Goal: Task Accomplishment & Management: Use online tool/utility

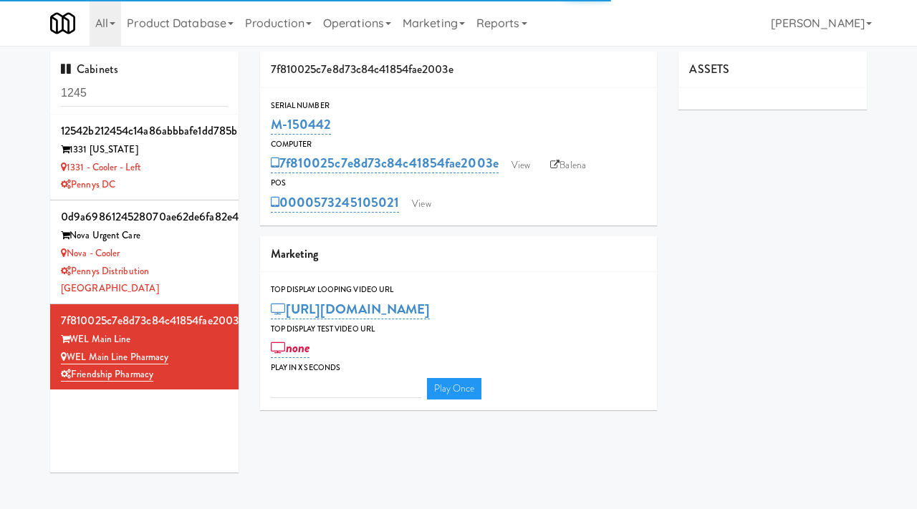
type input "3"
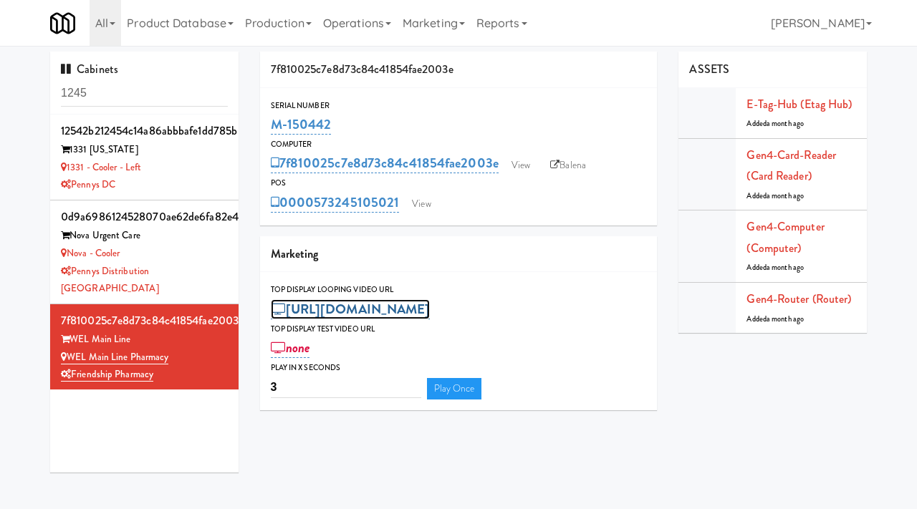
click at [431, 315] on link "[URL][DOMAIN_NAME]" at bounding box center [351, 309] width 160 height 20
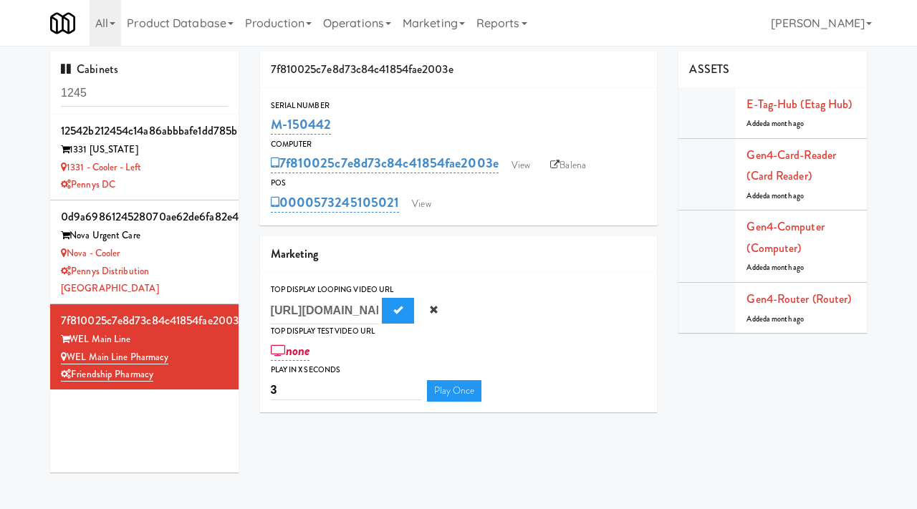
scroll to position [0, 392]
click at [426, 312] on button "Cancel" at bounding box center [434, 311] width 32 height 26
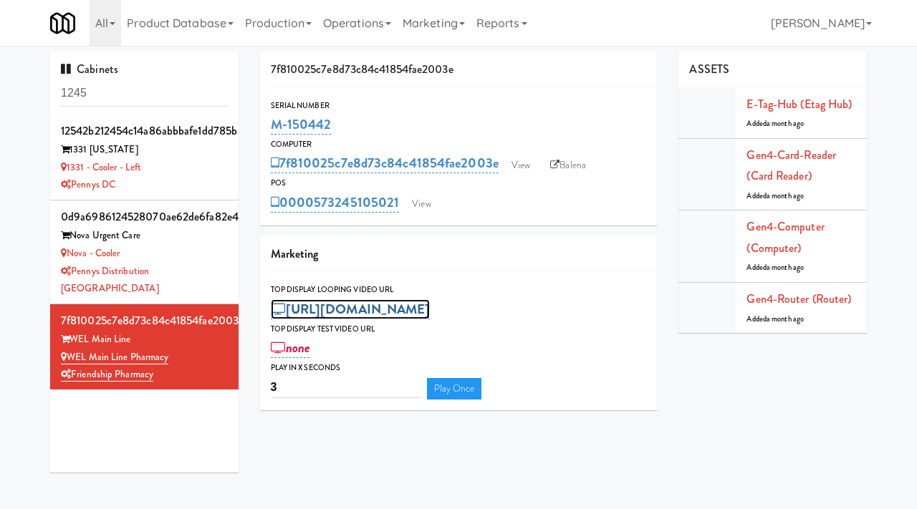
click at [431, 306] on link "[URL][DOMAIN_NAME]" at bounding box center [351, 309] width 160 height 20
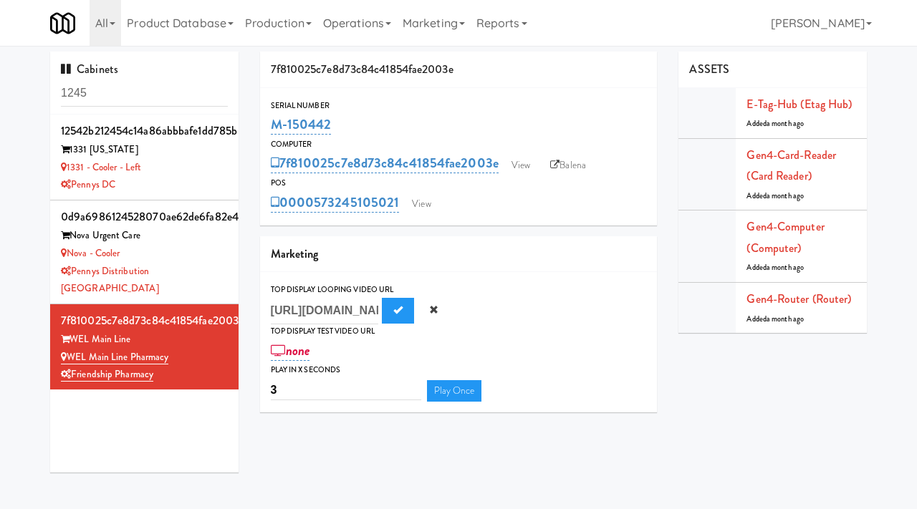
scroll to position [0, 392]
click at [428, 312] on button "Cancel" at bounding box center [434, 311] width 32 height 26
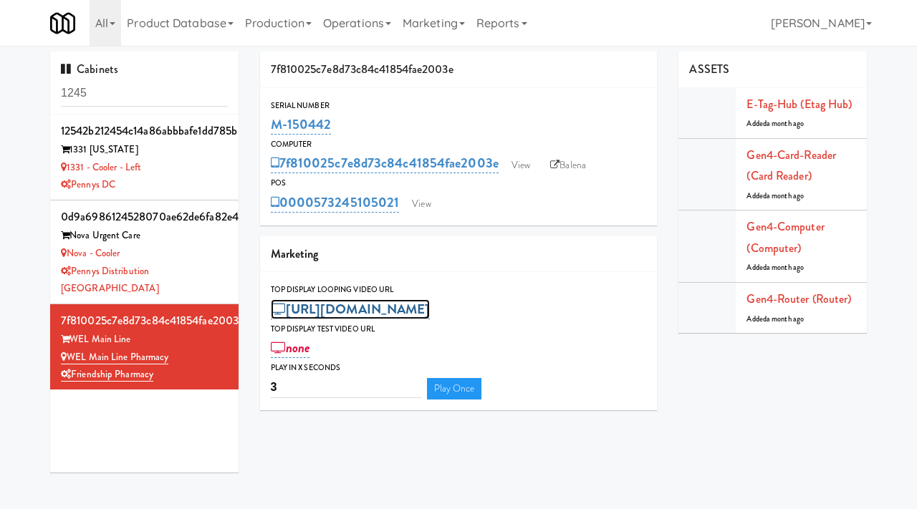
click at [367, 311] on link "[URL][DOMAIN_NAME]" at bounding box center [351, 309] width 160 height 20
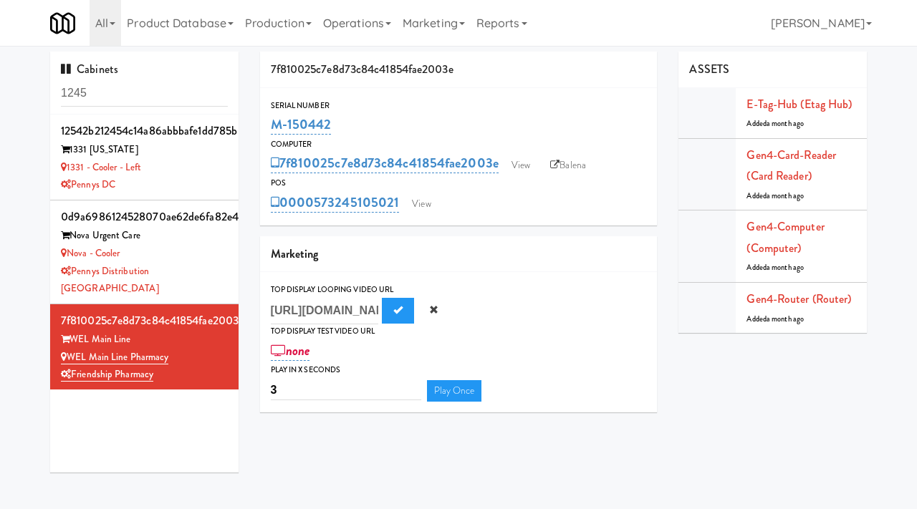
scroll to position [0, 392]
click at [396, 310] on span "Submit" at bounding box center [397, 309] width 9 height 9
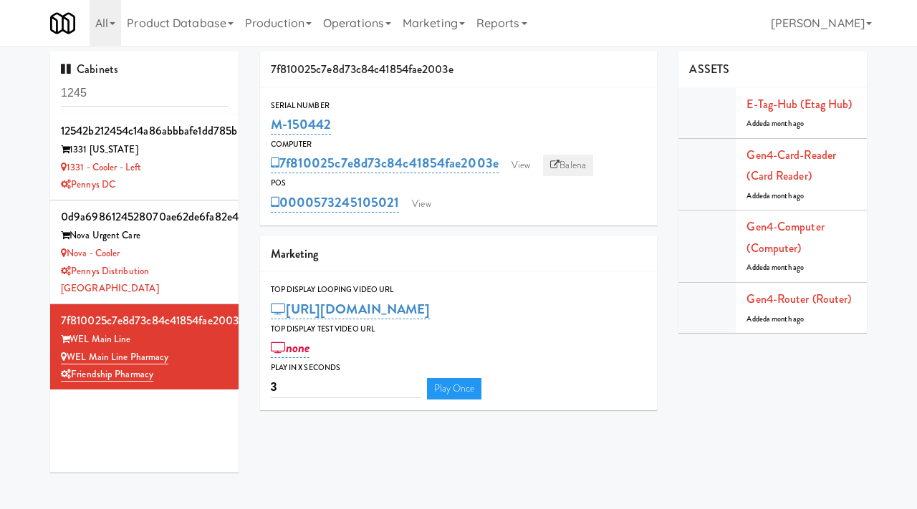
click at [579, 165] on link "Balena" at bounding box center [568, 165] width 50 height 21
click at [523, 168] on link "View" at bounding box center [520, 165] width 33 height 21
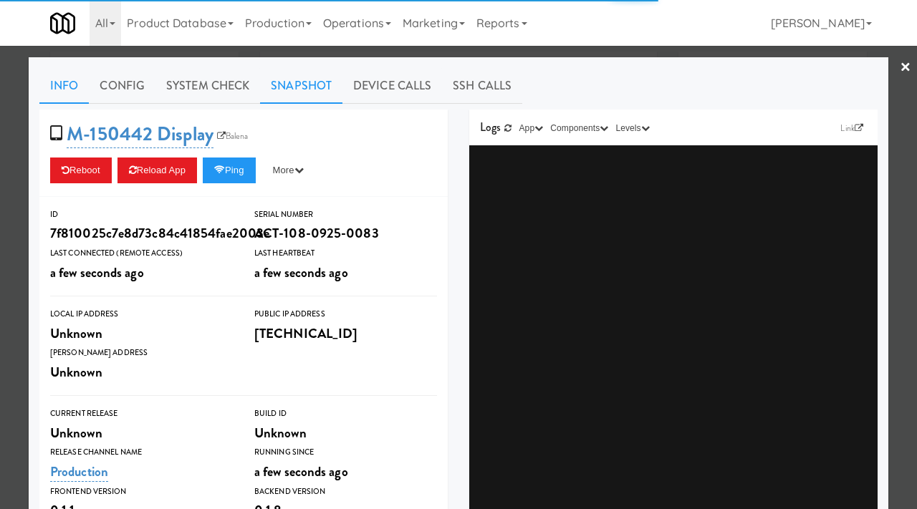
click at [286, 87] on link "Snapshot" at bounding box center [301, 86] width 82 height 36
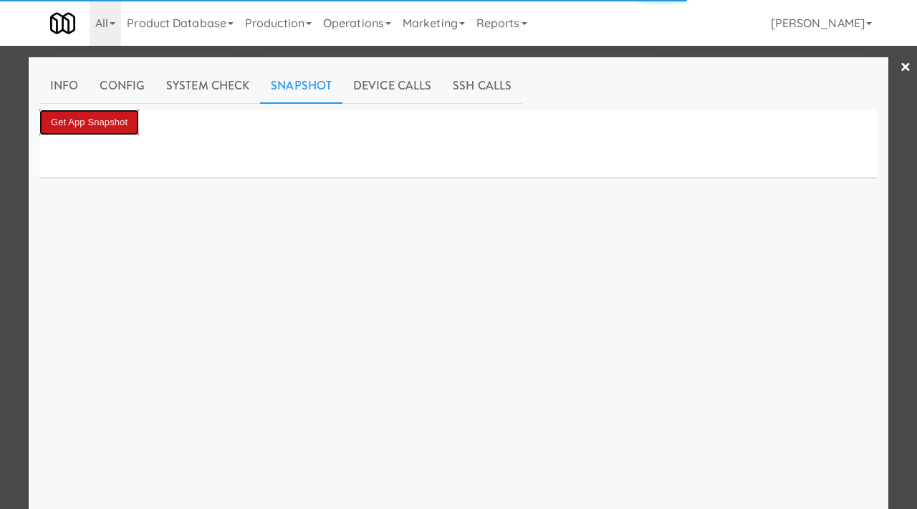
click at [105, 127] on button "Get App Snapshot" at bounding box center [89, 123] width 100 height 26
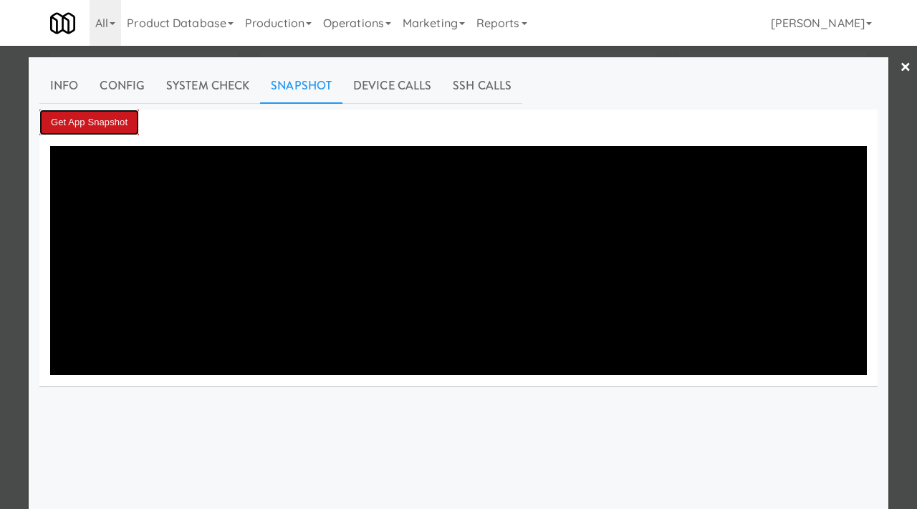
click at [100, 122] on button "Get App Snapshot" at bounding box center [89, 123] width 100 height 26
click at [901, 71] on link "×" at bounding box center [905, 68] width 11 height 44
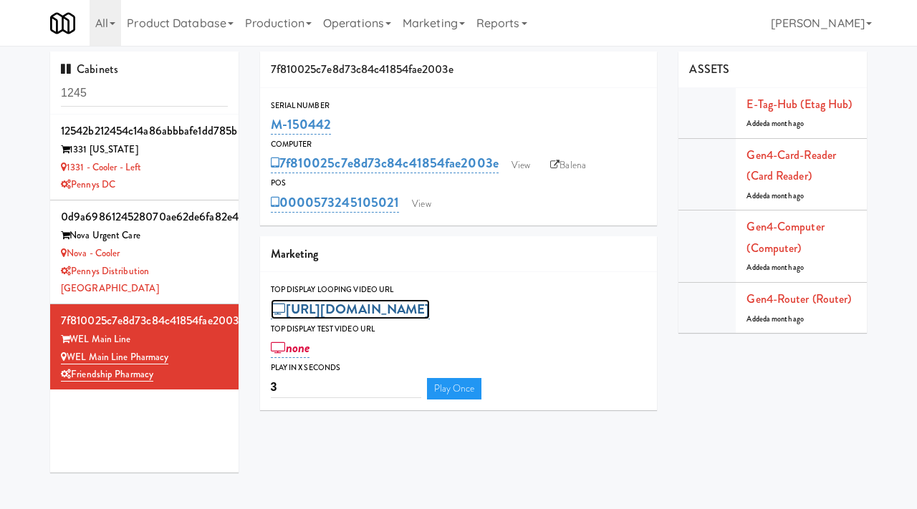
click at [431, 308] on link "[URL][DOMAIN_NAME]" at bounding box center [351, 309] width 160 height 20
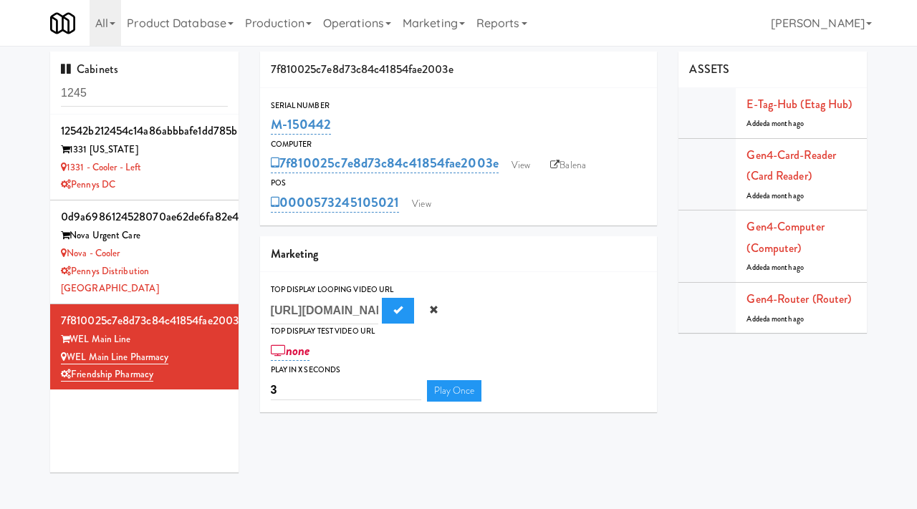
scroll to position [0, 392]
click at [439, 313] on button "Cancel" at bounding box center [434, 311] width 32 height 26
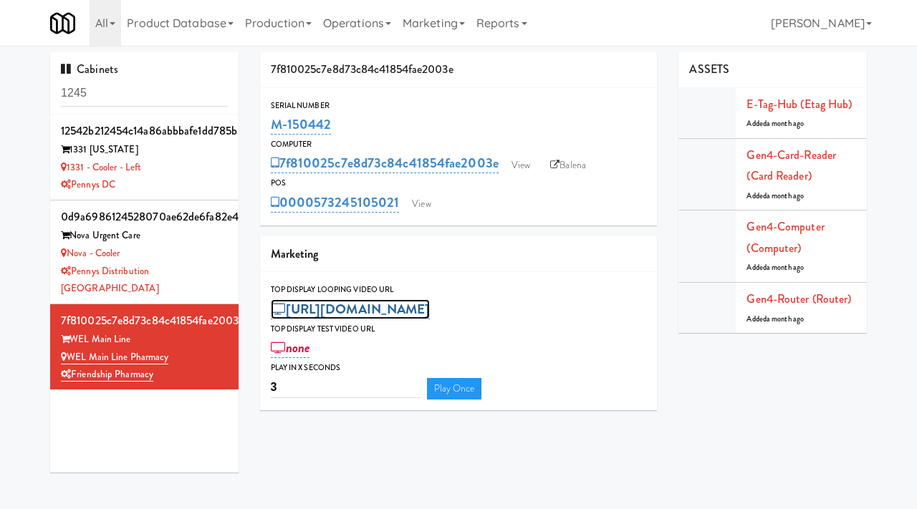
click at [431, 307] on link "[URL][DOMAIN_NAME]" at bounding box center [351, 309] width 160 height 20
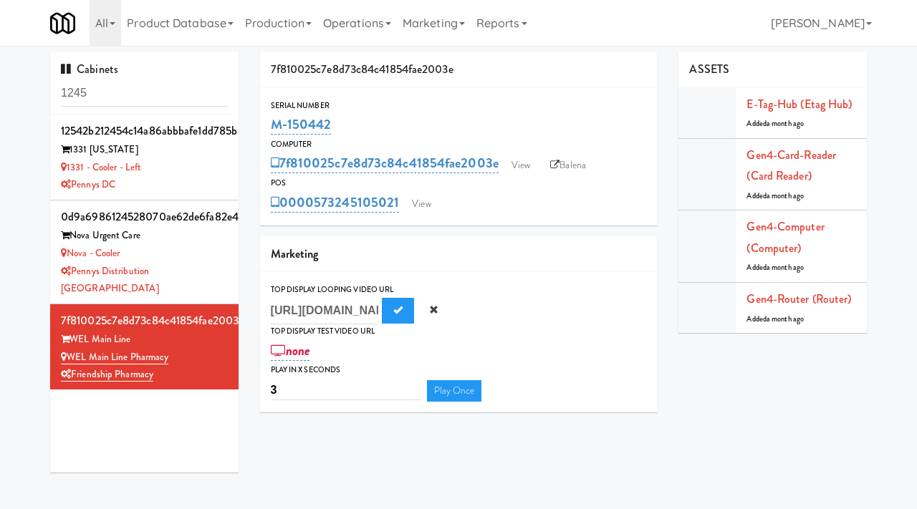
scroll to position [0, 392]
click at [433, 313] on span "Cancel" at bounding box center [433, 309] width 9 height 9
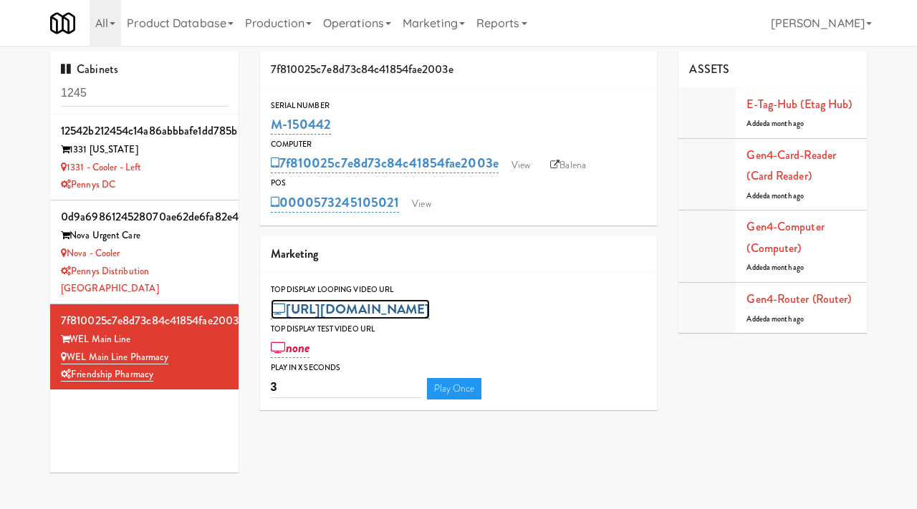
click at [398, 313] on link "[URL][DOMAIN_NAME]" at bounding box center [351, 309] width 160 height 20
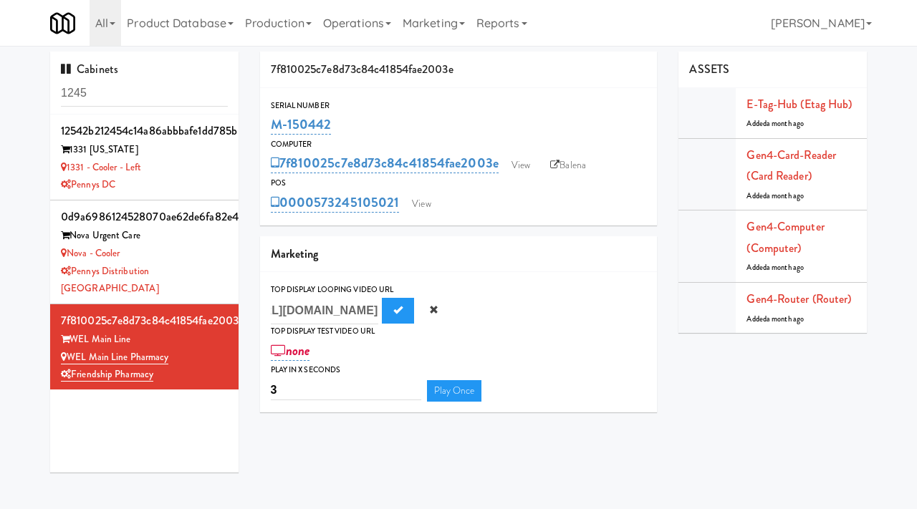
scroll to position [0, 425]
type input "[URL][DOMAIN_NAME]"
click at [392, 310] on button "Submit" at bounding box center [398, 311] width 32 height 26
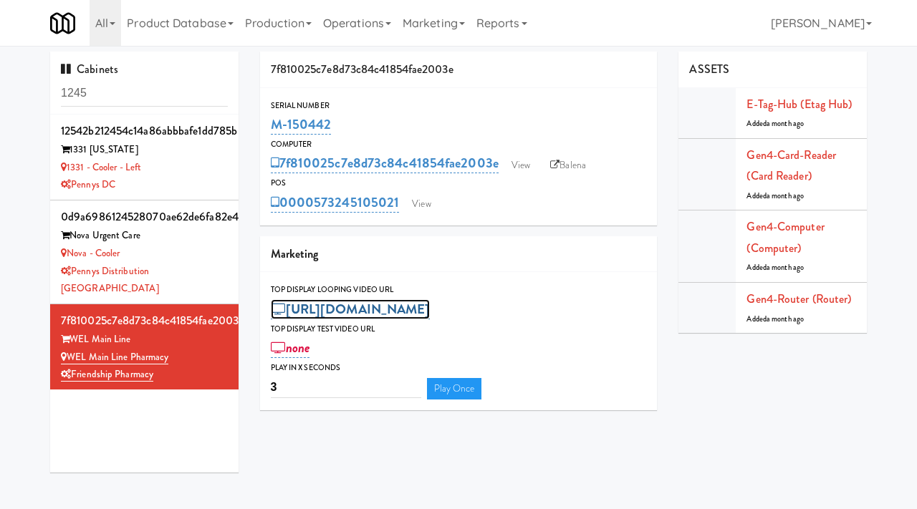
click at [431, 312] on link "[URL][DOMAIN_NAME]" at bounding box center [351, 309] width 160 height 20
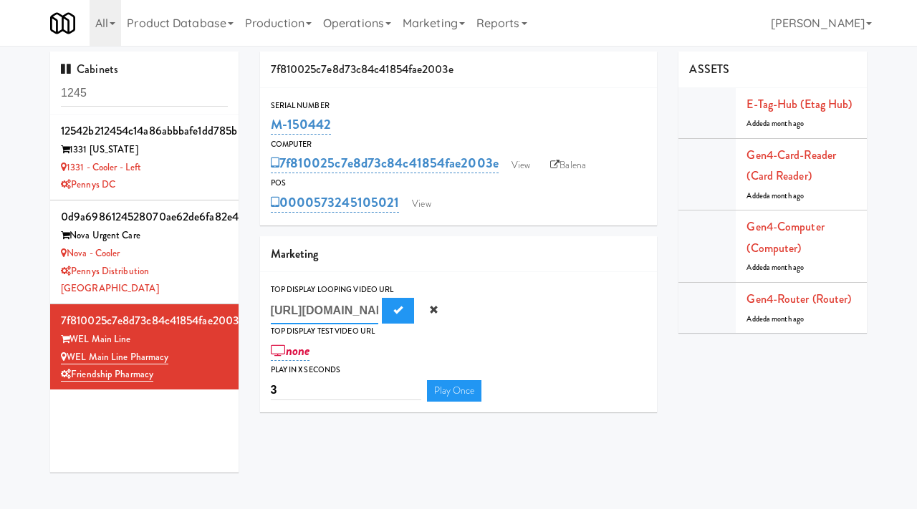
click at [352, 308] on input "[URL][DOMAIN_NAME]" at bounding box center [324, 311] width 107 height 27
click at [397, 305] on span "Submit" at bounding box center [397, 309] width 9 height 9
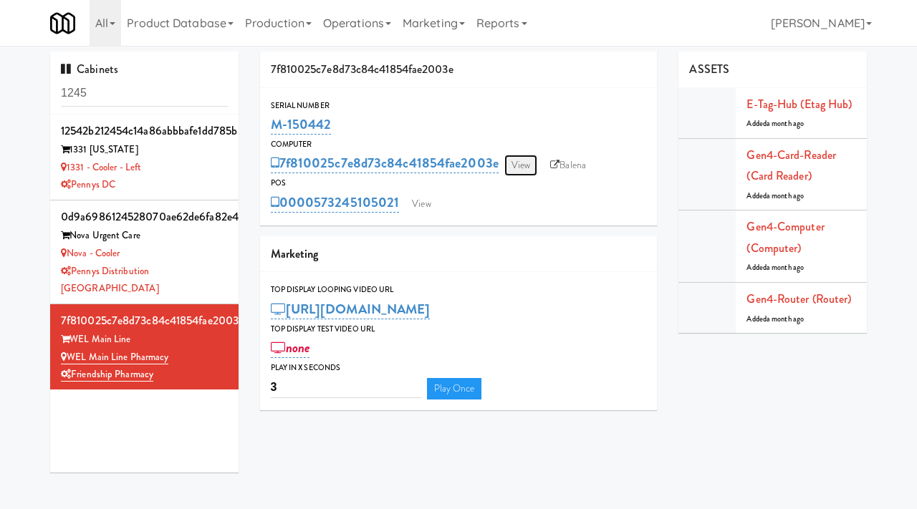
click at [529, 167] on link "View" at bounding box center [520, 165] width 33 height 21
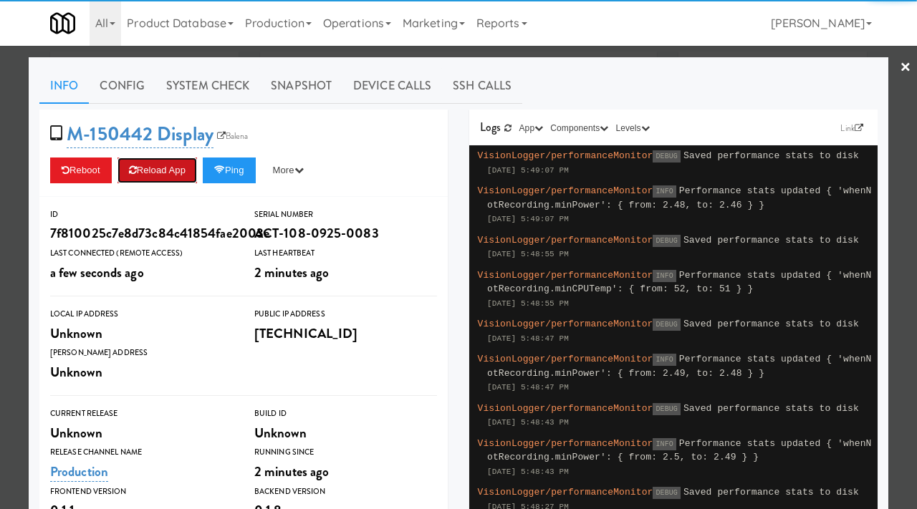
click at [185, 169] on button "Reload App" at bounding box center [158, 171] width 80 height 26
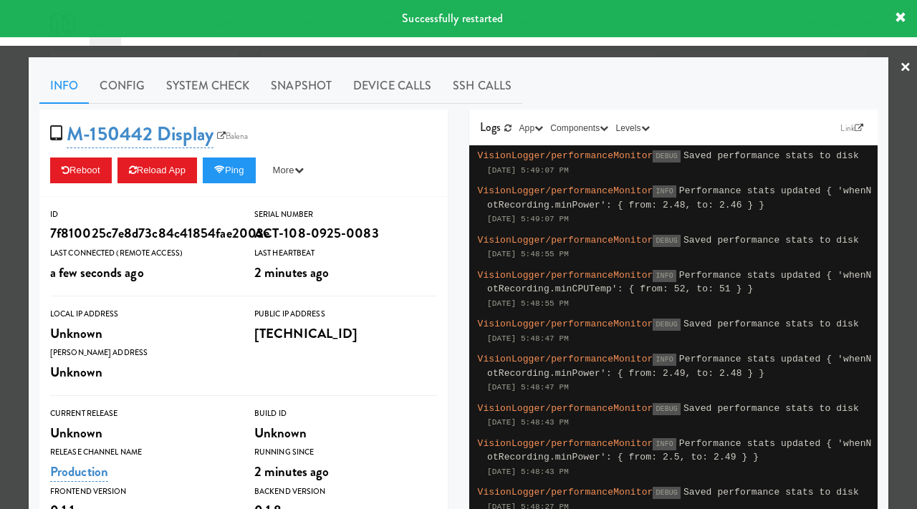
click at [0, 270] on div at bounding box center [458, 254] width 917 height 509
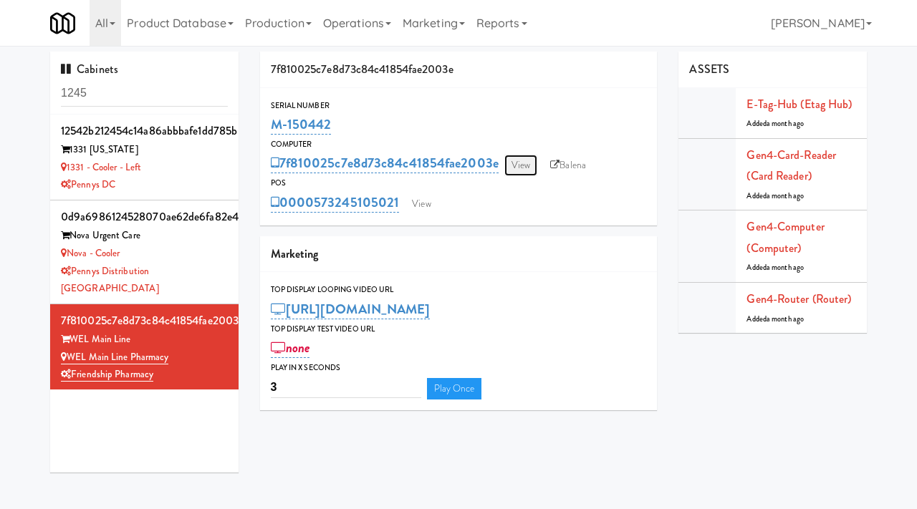
click at [524, 167] on link "View" at bounding box center [520, 165] width 33 height 21
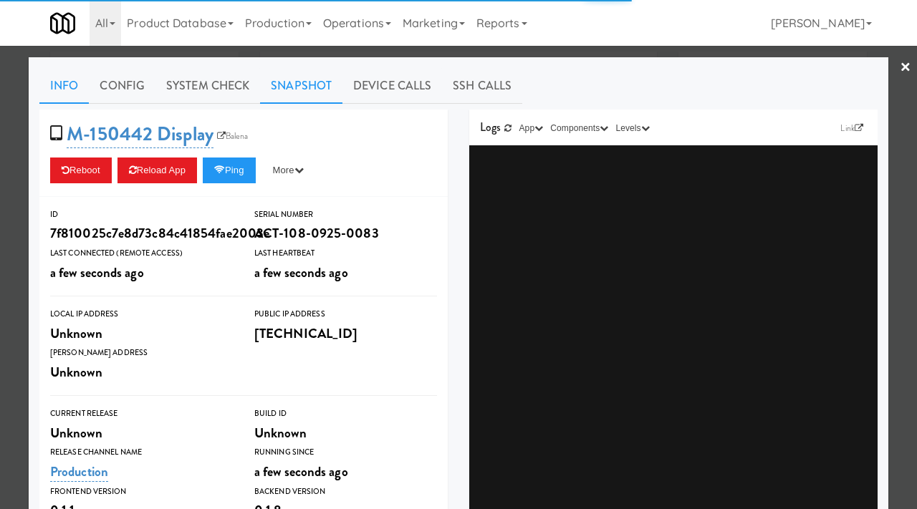
click at [307, 76] on link "Snapshot" at bounding box center [301, 86] width 82 height 36
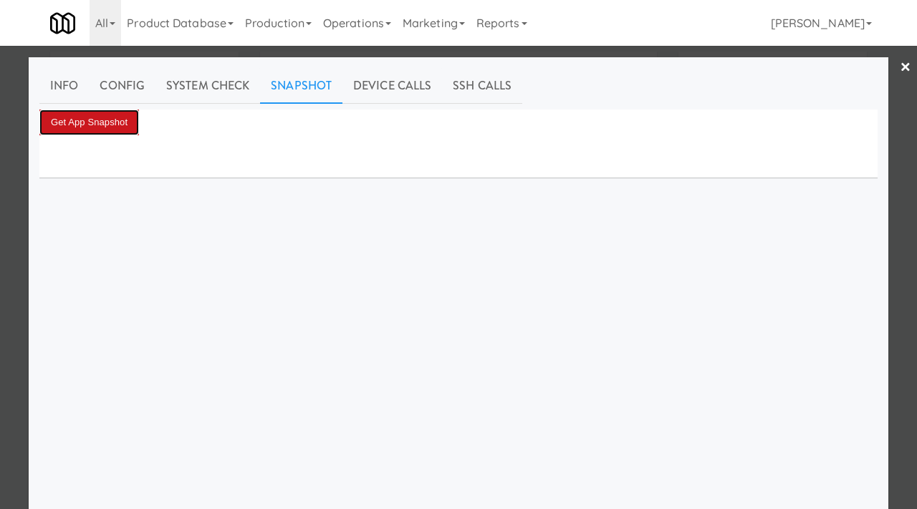
click at [111, 120] on button "Get App Snapshot" at bounding box center [89, 123] width 100 height 26
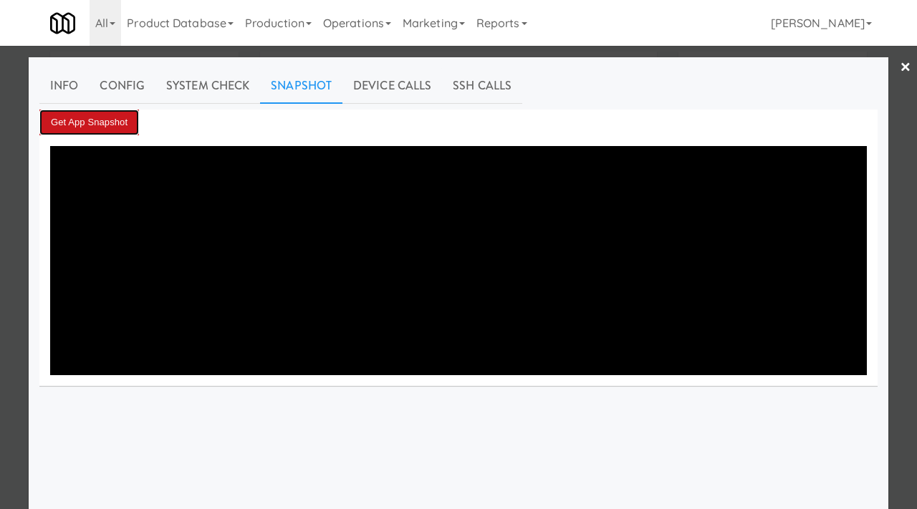
click at [110, 123] on button "Get App Snapshot" at bounding box center [89, 123] width 100 height 26
click at [117, 120] on button "Get App Snapshot" at bounding box center [89, 123] width 100 height 26
click at [89, 121] on button "Get App Snapshot" at bounding box center [89, 123] width 100 height 26
click at [98, 117] on button "Get App Snapshot" at bounding box center [89, 123] width 100 height 26
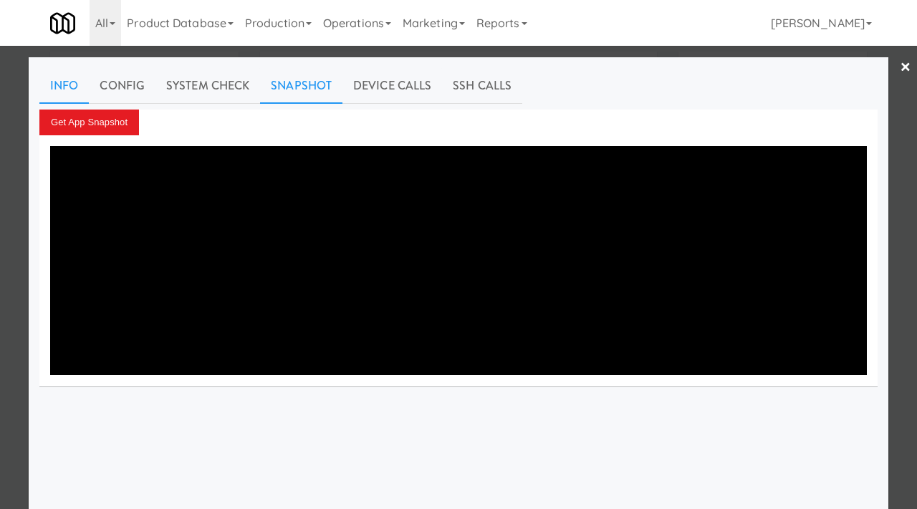
click at [67, 85] on link "Info" at bounding box center [63, 86] width 49 height 36
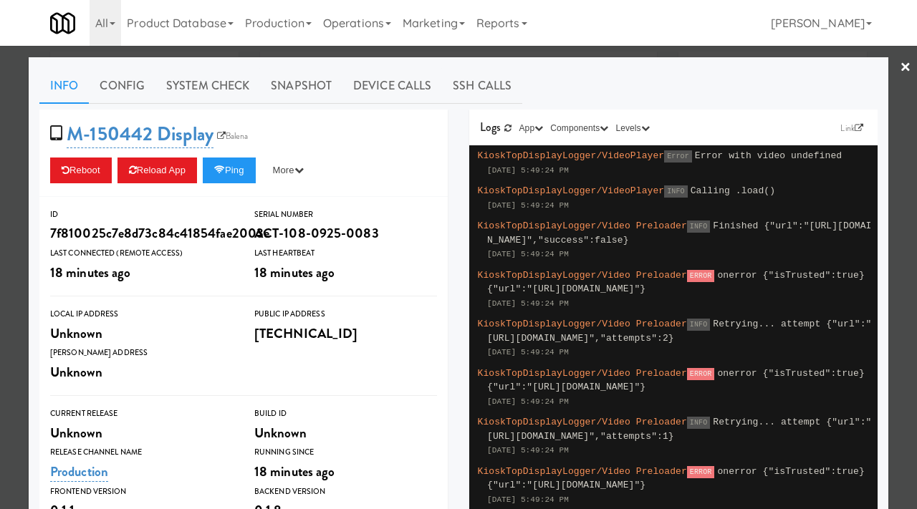
scroll to position [271, 0]
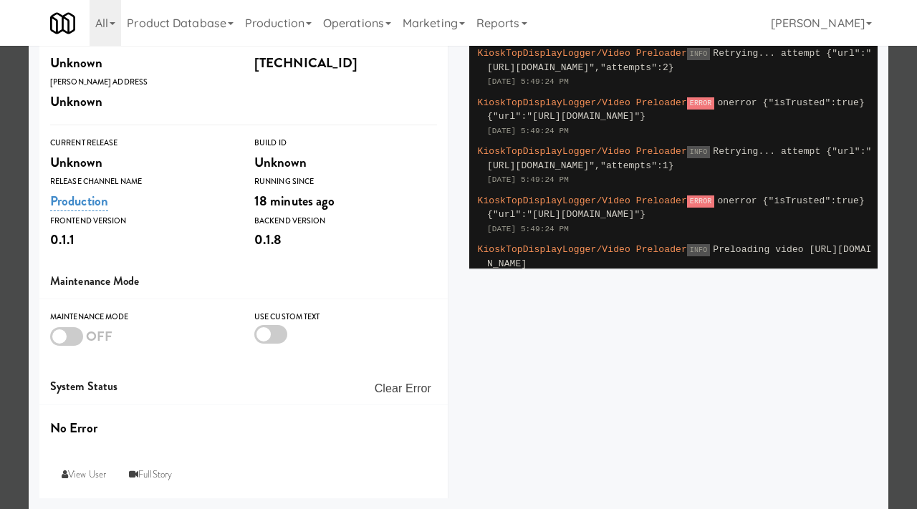
click at [0, 348] on div at bounding box center [458, 254] width 917 height 509
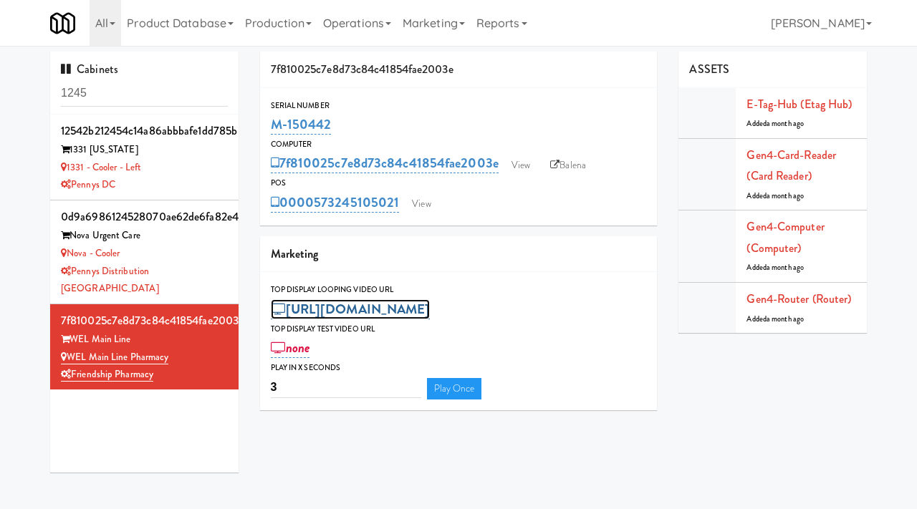
click at [431, 316] on link "[URL][DOMAIN_NAME]" at bounding box center [351, 309] width 160 height 20
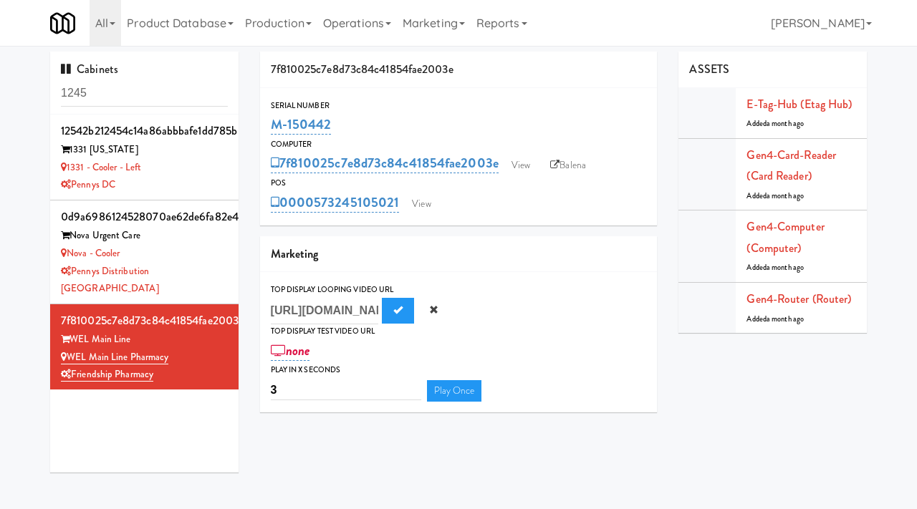
scroll to position [0, 425]
click at [436, 307] on span "Cancel" at bounding box center [433, 309] width 9 height 9
